Goal: Task Accomplishment & Management: Use online tool/utility

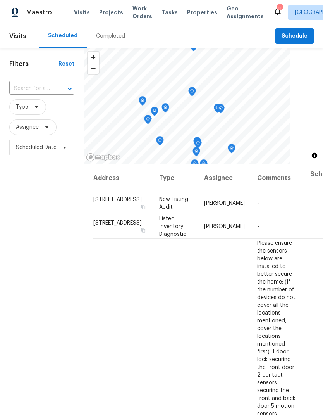
click at [162, 16] on div "Tasks" at bounding box center [170, 13] width 16 height 8
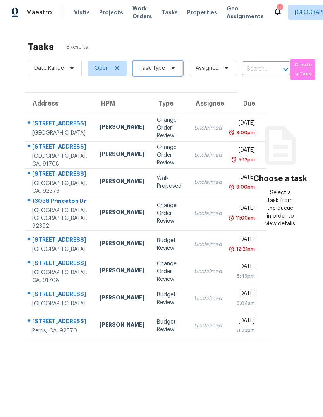
click at [163, 73] on span "Task Type" at bounding box center [158, 69] width 50 height 16
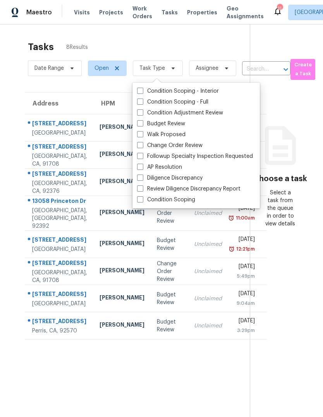
click at [140, 125] on span at bounding box center [140, 123] width 6 height 6
click at [140, 125] on input "Budget Review" at bounding box center [139, 122] width 5 height 5
checkbox input "true"
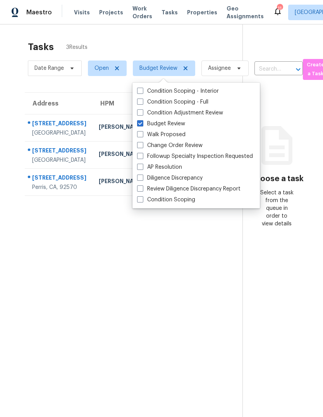
click at [55, 340] on section "Tasks 3 Results Date Range Open Budget Review Assignee ​ Create a Task Address …" at bounding box center [127, 239] width 230 height 405
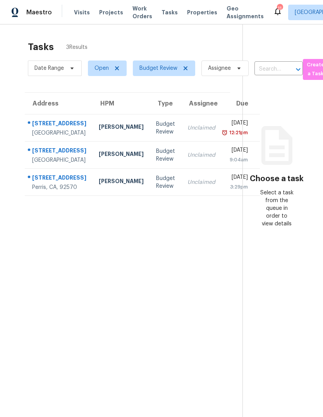
click at [99, 132] on div "[PERSON_NAME]" at bounding box center [121, 128] width 45 height 10
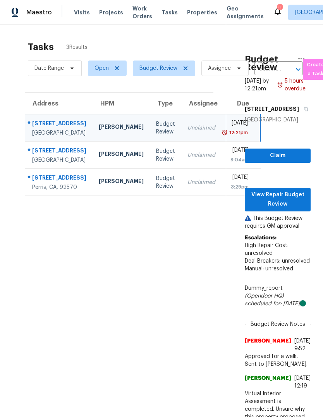
click at [54, 119] on div "2215 Northbend St" at bounding box center [59, 124] width 54 height 10
click at [296, 190] on span "View Repair Budget Review" at bounding box center [278, 199] width 54 height 19
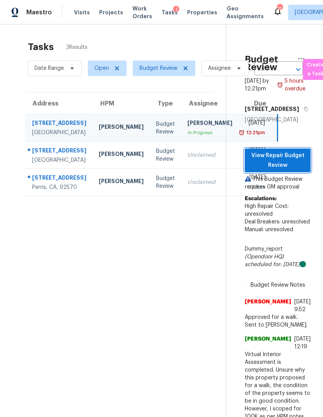
click at [295, 151] on span "View Repair Budget Review" at bounding box center [278, 160] width 54 height 19
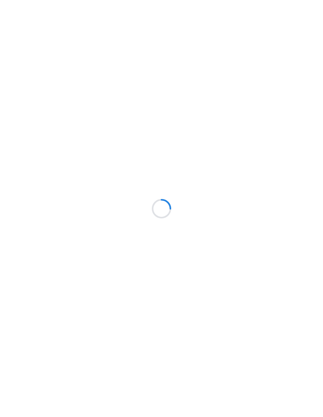
scroll to position [29, 0]
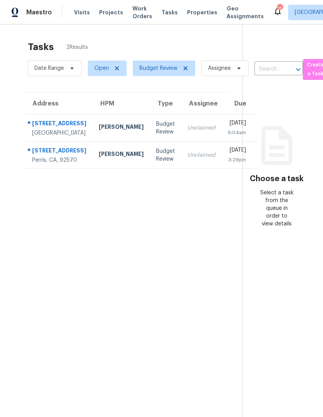
click at [99, 123] on div "[PERSON_NAME]" at bounding box center [121, 128] width 45 height 10
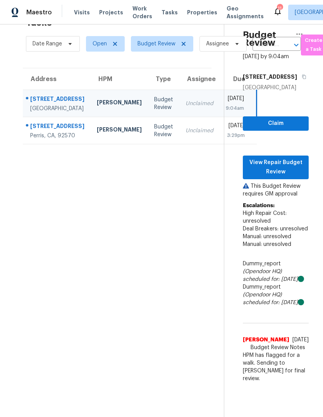
scroll to position [24, 2]
click at [294, 164] on span "View Repair Budget Review" at bounding box center [276, 167] width 54 height 19
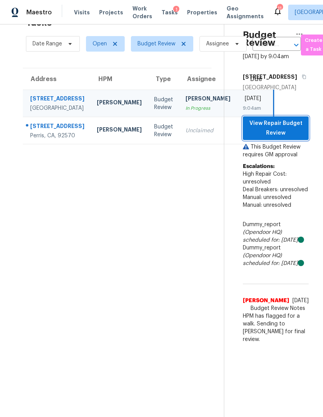
click at [290, 122] on span "View Repair Budget Review" at bounding box center [276, 128] width 54 height 19
click at [295, 124] on span "View Repair Budget Review" at bounding box center [276, 128] width 54 height 19
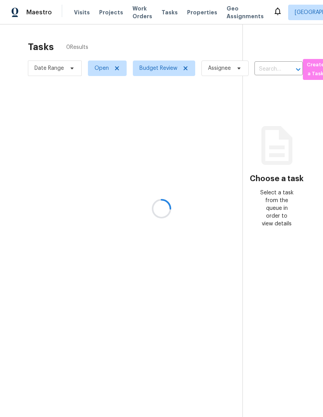
scroll to position [29, 0]
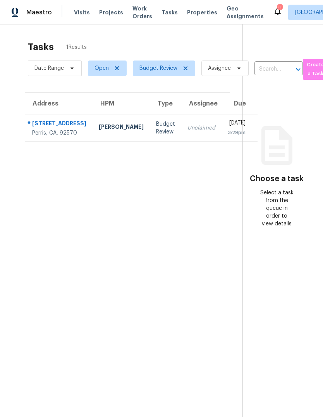
click at [99, 123] on div "[PERSON_NAME]" at bounding box center [121, 128] width 45 height 10
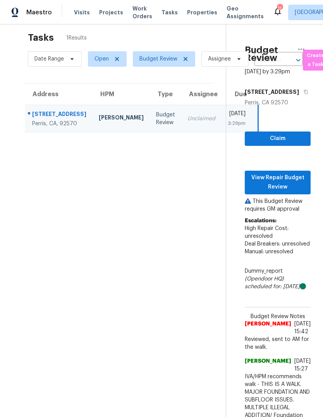
scroll to position [10, 0]
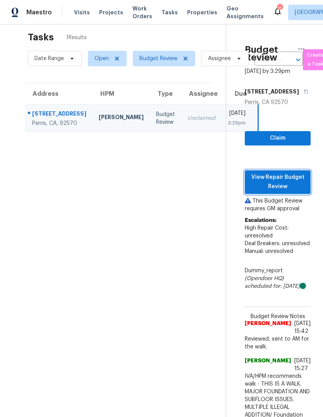
click at [289, 173] on span "View Repair Budget Review" at bounding box center [278, 182] width 54 height 19
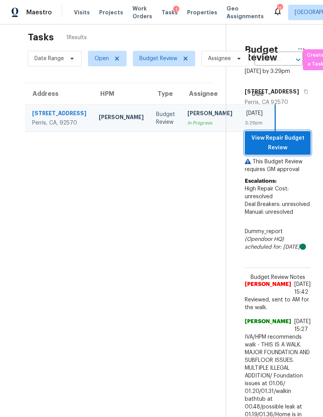
click at [282, 133] on span "View Repair Budget Review" at bounding box center [278, 142] width 54 height 19
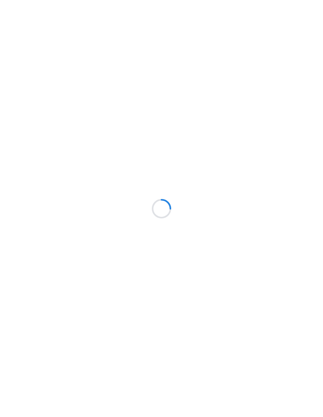
scroll to position [29, 0]
